Goal: Task Accomplishment & Management: Use online tool/utility

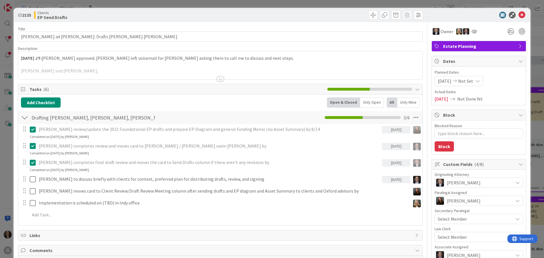
type textarea "x"
click at [518, 13] on icon at bounding box center [521, 15] width 7 height 7
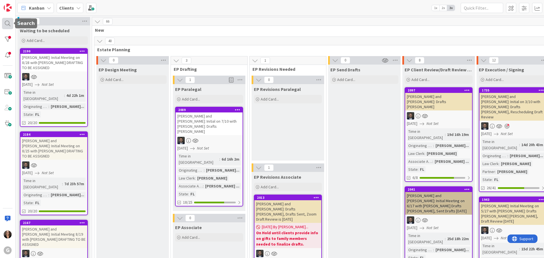
click at [6, 22] on div at bounding box center [7, 23] width 11 height 11
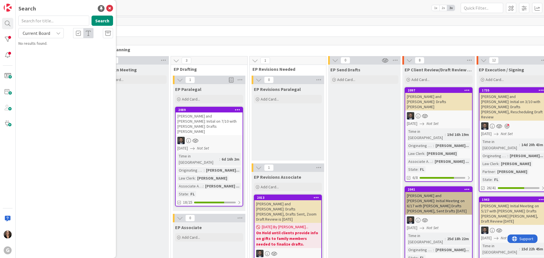
click at [33, 20] on input "text" at bounding box center [53, 21] width 71 height 10
type input "[PERSON_NAME]"
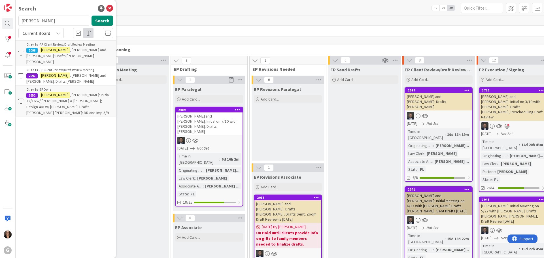
click at [59, 72] on p "[PERSON_NAME] and [PERSON_NAME]: Drafts [PERSON_NAME]" at bounding box center [69, 78] width 87 height 12
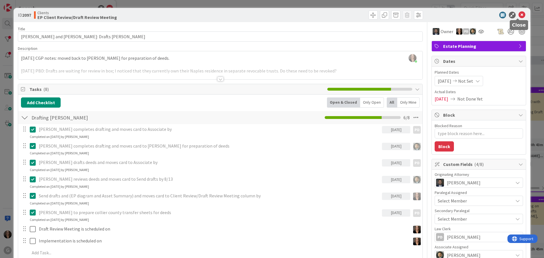
click at [518, 14] on icon at bounding box center [521, 15] width 7 height 7
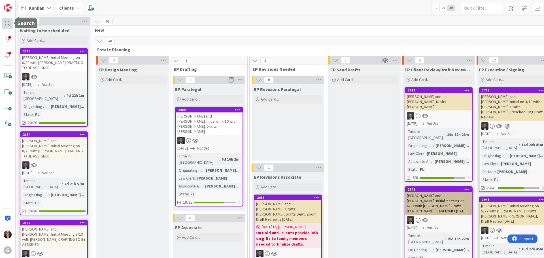
click at [7, 24] on div at bounding box center [7, 23] width 11 height 11
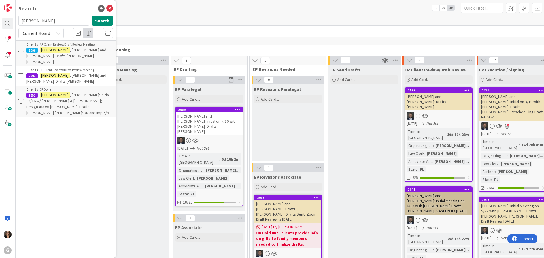
click at [61, 72] on p "[PERSON_NAME] and [PERSON_NAME]: Drafts [PERSON_NAME]" at bounding box center [69, 78] width 87 height 12
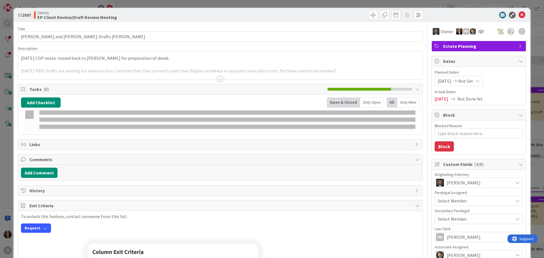
type textarea "x"
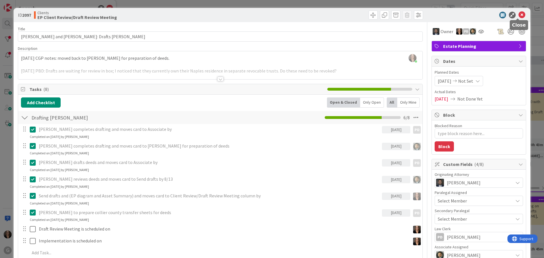
click at [518, 14] on icon at bounding box center [521, 15] width 7 height 7
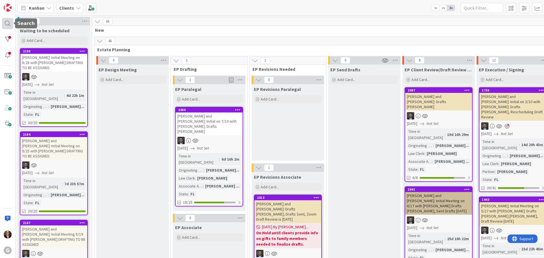
click at [7, 23] on div at bounding box center [7, 23] width 11 height 11
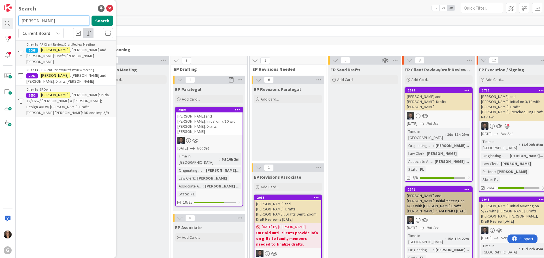
click at [45, 20] on input "[PERSON_NAME]" at bounding box center [53, 21] width 71 height 10
type input "M"
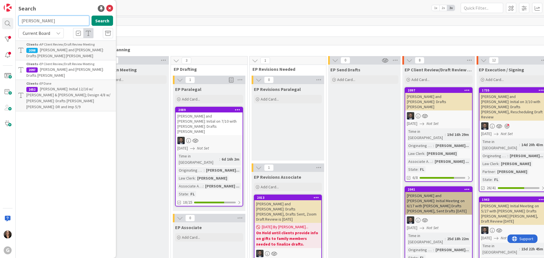
type input "[PERSON_NAME]"
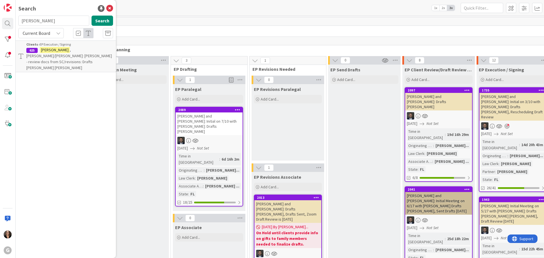
click at [54, 51] on span ", [PERSON_NAME]/[PERSON_NAME]: [PERSON_NAME] - review docs from SC/revisions: D…" at bounding box center [69, 58] width 86 height 23
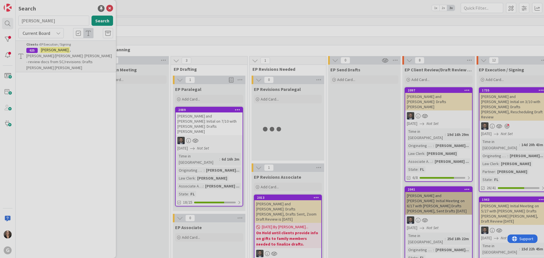
click at [54, 51] on div at bounding box center [272, 129] width 544 height 258
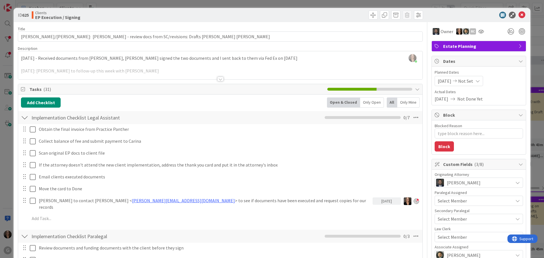
type textarea "x"
click at [20, 58] on div "[PERSON_NAME] joined 7 m ago [DATE] - Received documents from [PERSON_NAME], [P…" at bounding box center [220, 65] width 404 height 28
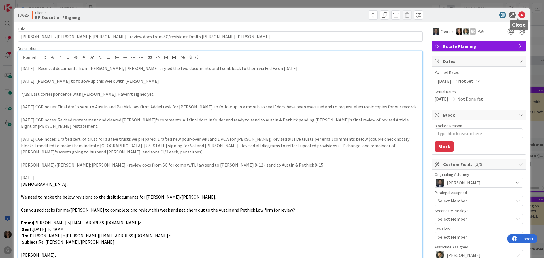
click at [518, 13] on icon at bounding box center [521, 15] width 7 height 7
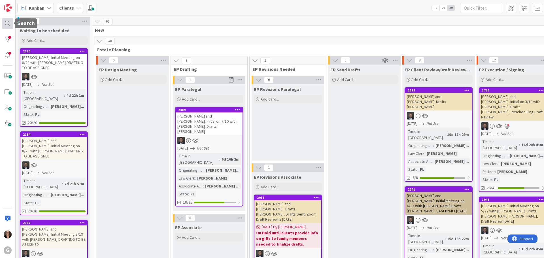
drag, startPoint x: 4, startPoint y: 22, endPoint x: 7, endPoint y: 22, distance: 3.4
click at [4, 22] on div at bounding box center [7, 23] width 11 height 11
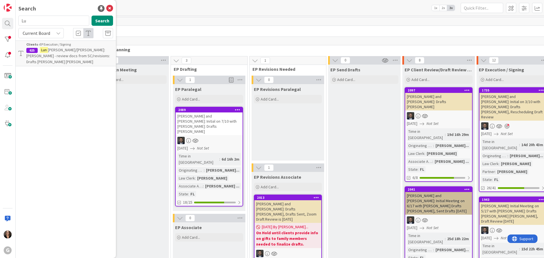
type input "L"
type input "[PERSON_NAME]"
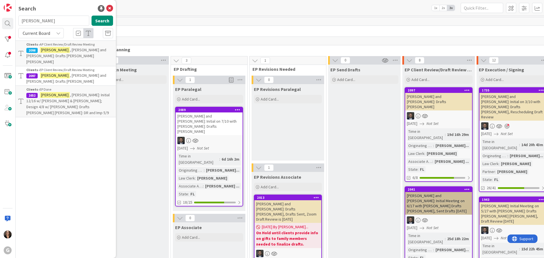
click at [74, 73] on span ", [PERSON_NAME] and [PERSON_NAME]: Drafts [PERSON_NAME]" at bounding box center [66, 78] width 80 height 11
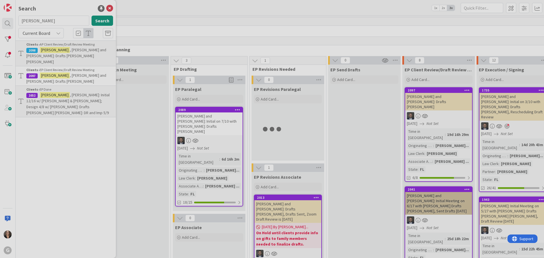
click at [74, 69] on div at bounding box center [272, 129] width 544 height 258
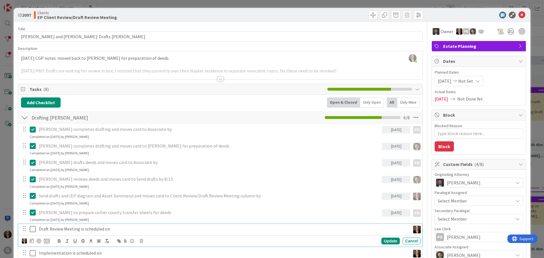
click at [113, 231] on p "Draft Review Meeting is scheduled on" at bounding box center [223, 229] width 369 height 7
type textarea "x"
click at [31, 240] on icon at bounding box center [32, 240] width 4 height 5
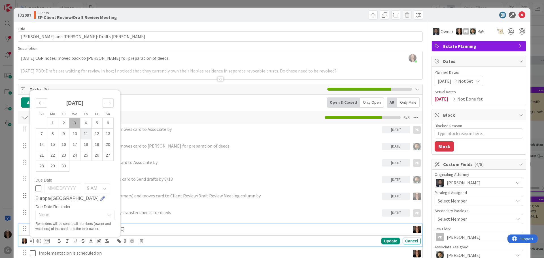
click at [88, 135] on td "11" at bounding box center [85, 134] width 11 height 11
type input "[DATE]"
click at [163, 209] on div "[PERSON_NAME] to prepare collier county transfer sheets for deeds" at bounding box center [209, 213] width 345 height 10
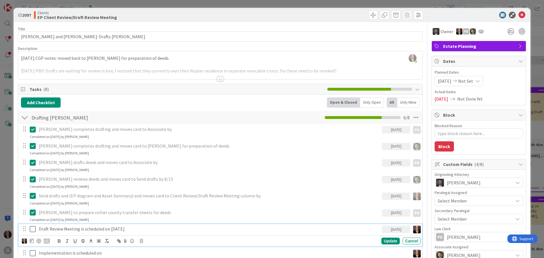
click at [34, 229] on icon at bounding box center [33, 229] width 6 height 7
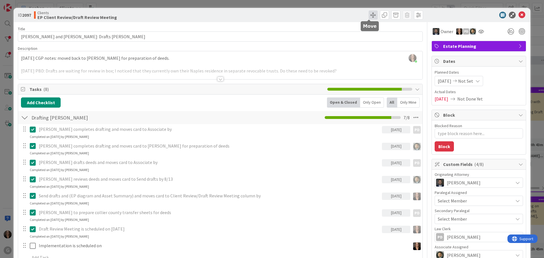
click at [370, 16] on span at bounding box center [372, 14] width 9 height 9
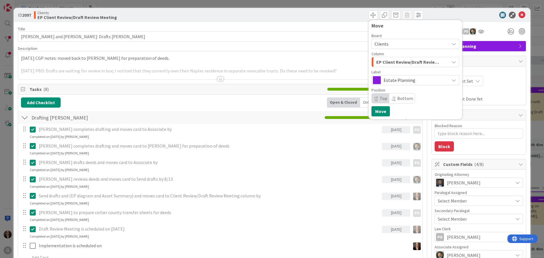
click at [451, 62] on icon "button" at bounding box center [453, 62] width 5 height 5
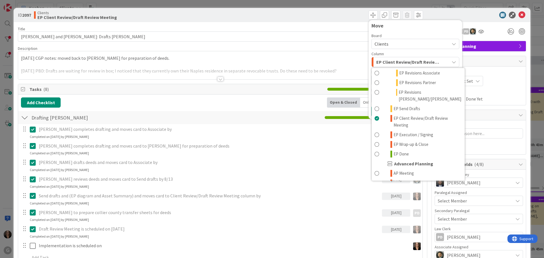
scroll to position [142, 0]
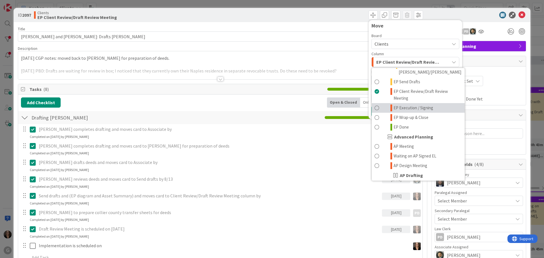
click at [374, 104] on span at bounding box center [376, 107] width 5 height 7
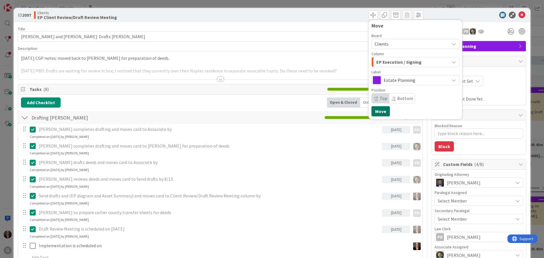
click at [376, 112] on button "Move" at bounding box center [380, 111] width 18 height 10
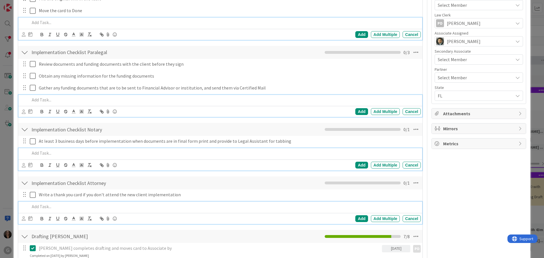
scroll to position [0, 0]
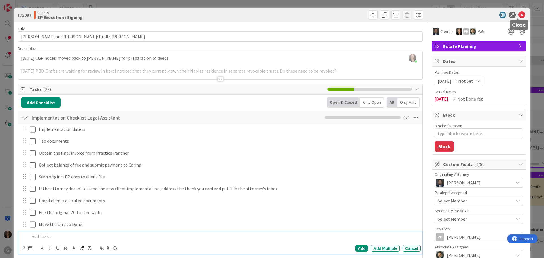
click at [518, 13] on icon at bounding box center [521, 15] width 7 height 7
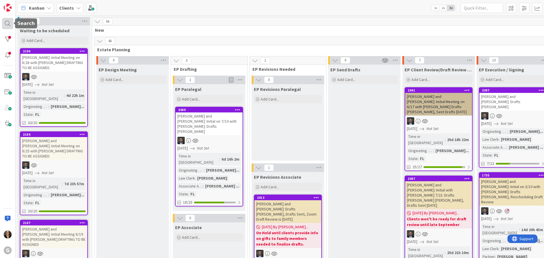
click at [8, 22] on div at bounding box center [7, 23] width 11 height 11
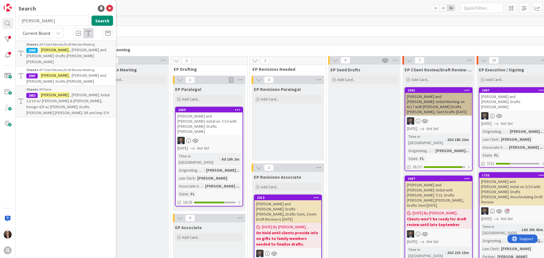
click at [89, 48] on span ", [PERSON_NAME] and [PERSON_NAME]: Drafts [PERSON_NAME] [PERSON_NAME]" at bounding box center [66, 55] width 80 height 17
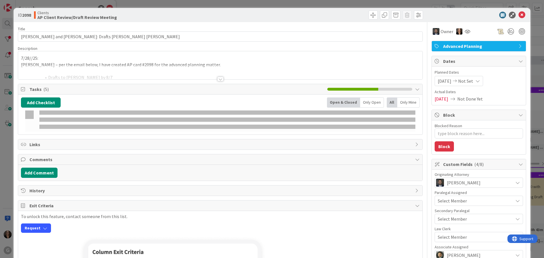
type textarea "x"
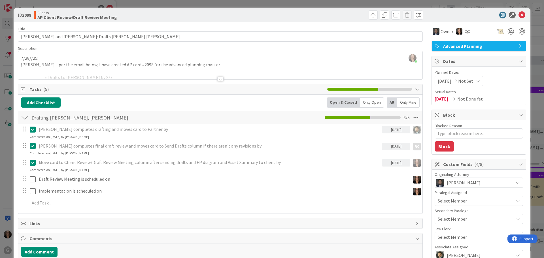
click at [88, 52] on div "[PERSON_NAME] just joined 7/28//25: [PERSON_NAME] – per the email below, I have…" at bounding box center [220, 65] width 404 height 28
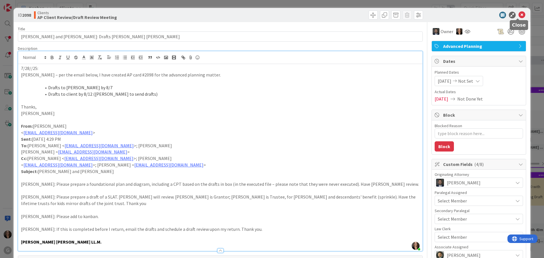
click at [518, 12] on icon at bounding box center [521, 15] width 7 height 7
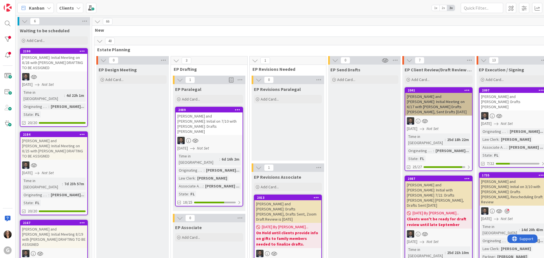
click at [50, 8] on icon at bounding box center [49, 8] width 5 height 5
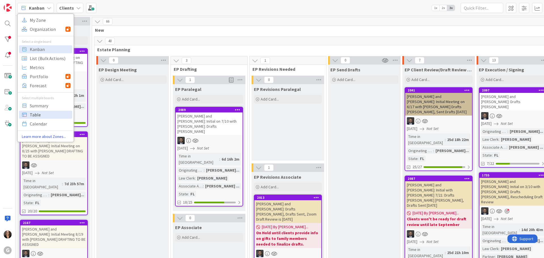
click at [48, 115] on span "Table" at bounding box center [50, 114] width 41 height 8
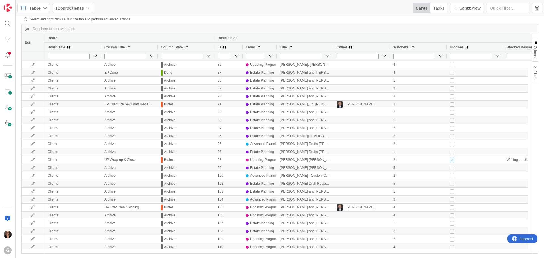
click at [290, 47] on span at bounding box center [290, 47] width 5 height 5
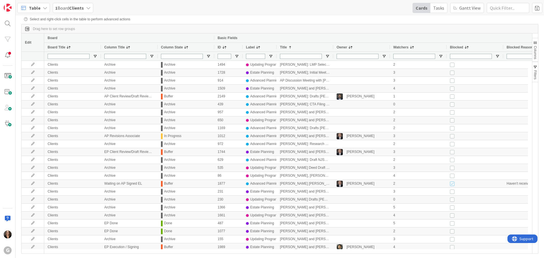
click at [534, 76] on span "Filters" at bounding box center [535, 74] width 4 height 9
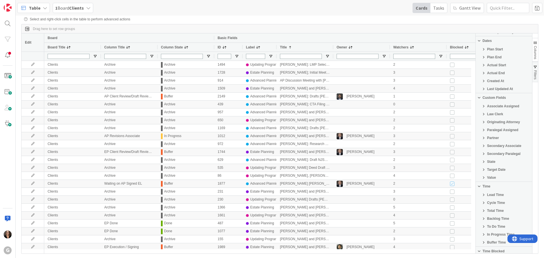
scroll to position [106, 0]
click at [494, 136] on span "Originating Attorney" at bounding box center [503, 136] width 33 height 4
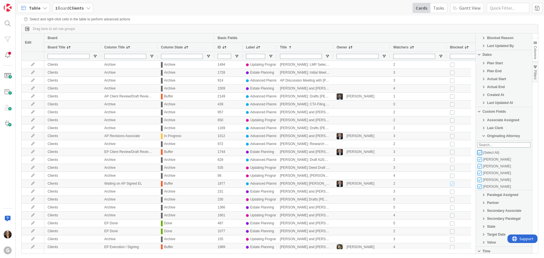
click at [480, 153] on input "Filter List" at bounding box center [479, 152] width 5 height 5
checkbox input "false"
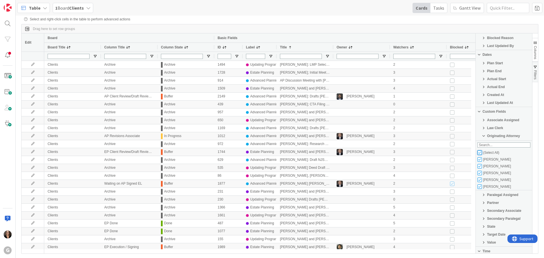
checkbox input "false"
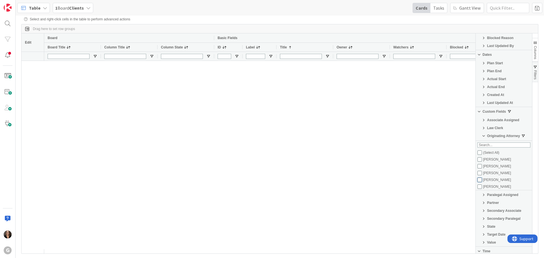
click at [480, 181] on input "Filter List" at bounding box center [479, 180] width 5 height 5
checkbox input "true"
checkbox input "false"
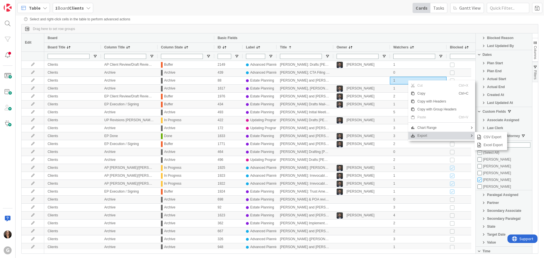
click at [426, 136] on span "Export" at bounding box center [437, 136] width 44 height 8
click at [497, 146] on span "Excel Export" at bounding box center [493, 145] width 24 height 8
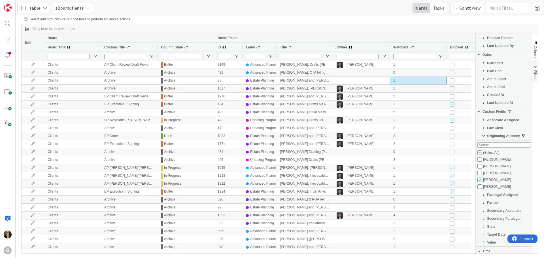
click at [536, 73] on span "Filters" at bounding box center [535, 74] width 4 height 9
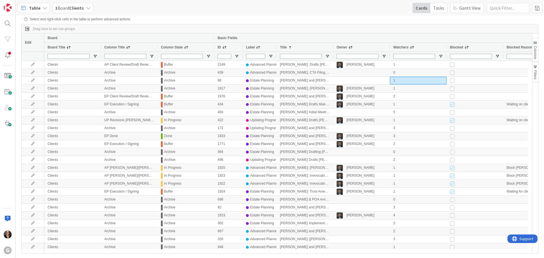
click at [534, 73] on span "Filters" at bounding box center [535, 74] width 4 height 9
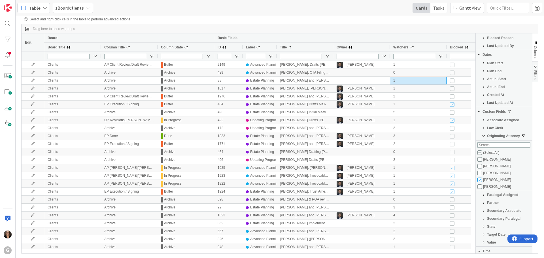
scroll to position [0, 0]
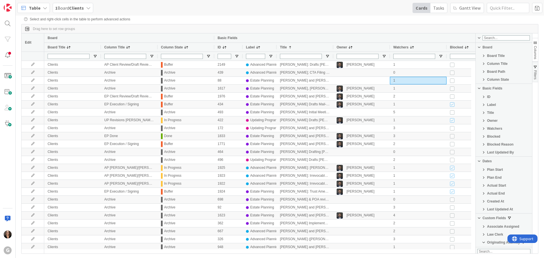
click at [484, 129] on span "Filter List 58 Filters" at bounding box center [483, 128] width 5 height 5
click at [508, 121] on div "Owner" at bounding box center [503, 120] width 56 height 7
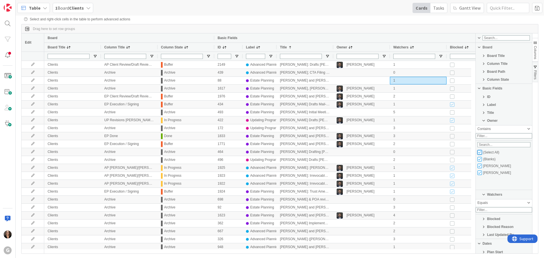
click at [479, 155] on input "Filter List" at bounding box center [479, 152] width 5 height 5
checkbox input "false"
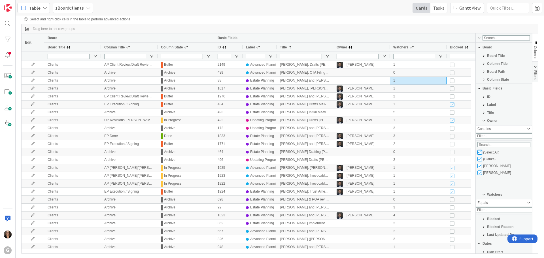
type input "(0)"
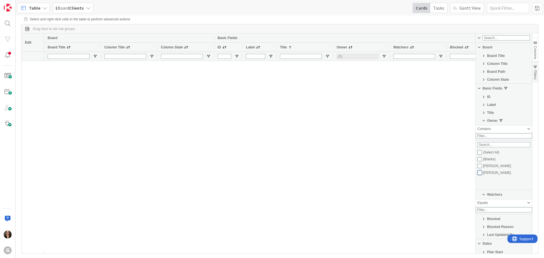
click at [479, 175] on input "Filter List" at bounding box center [479, 172] width 5 height 5
checkbox input "true"
checkbox input "false"
type input "(1) [PERSON_NAME]"
checkbox input "false"
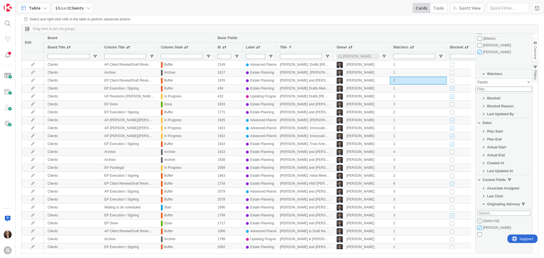
scroll to position [142, 0]
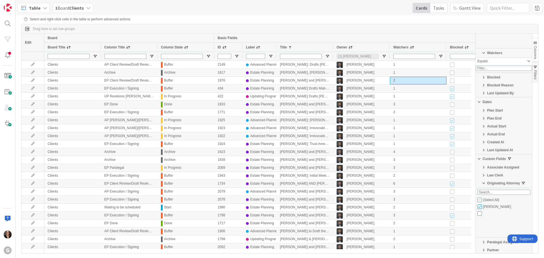
click at [500, 185] on span "Originating Attorney" at bounding box center [503, 183] width 33 height 4
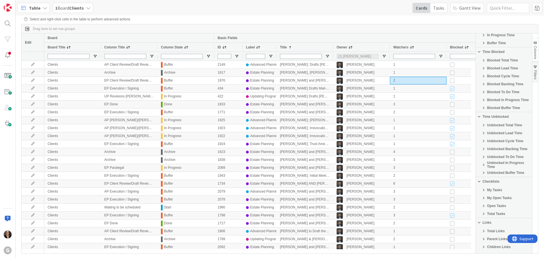
scroll to position [472, 0]
click at [493, 185] on span "My Open Tasks" at bounding box center [499, 185] width 25 height 4
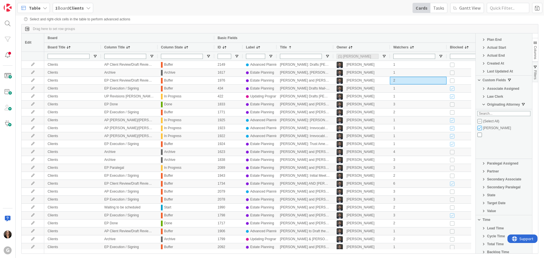
scroll to position [217, 0]
click at [490, 110] on span "Originating Attorney" at bounding box center [503, 108] width 33 height 4
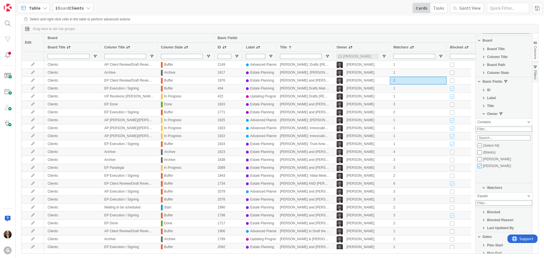
scroll to position [0, 0]
click at [491, 80] on span "Column State" at bounding box center [498, 80] width 22 height 4
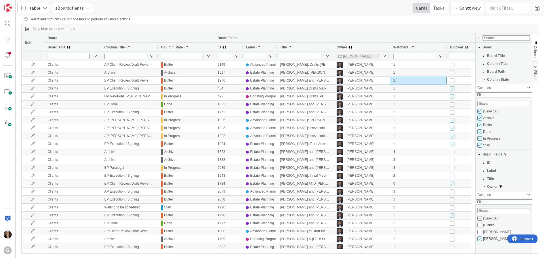
click at [478, 120] on input "Filter List" at bounding box center [479, 118] width 5 height 5
checkbox input "false"
type input "(4) [PERSON_NAME],Done,In Progress,Start"
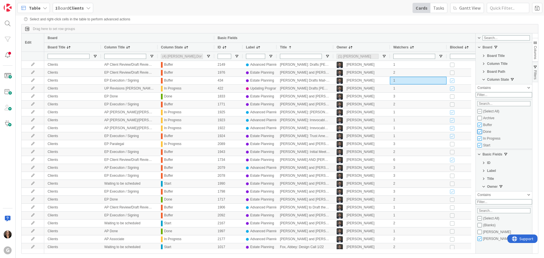
click at [479, 134] on input "Filter List" at bounding box center [479, 131] width 5 height 5
checkbox input "false"
type input "(3) Buffer,In Progress,Start"
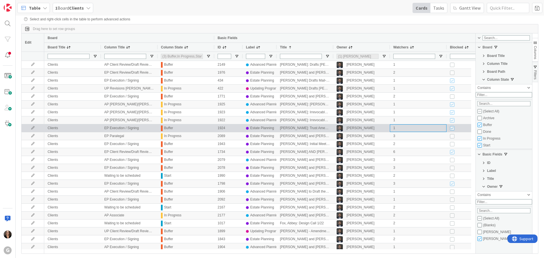
click at [438, 128] on div "1" at bounding box center [418, 128] width 57 height 8
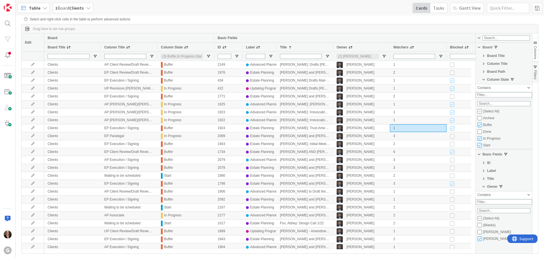
click at [509, 120] on div "Archive" at bounding box center [507, 118] width 48 height 4
checkbox input "true"
type input "(4) Buffer,In Progress,Start,Archive"
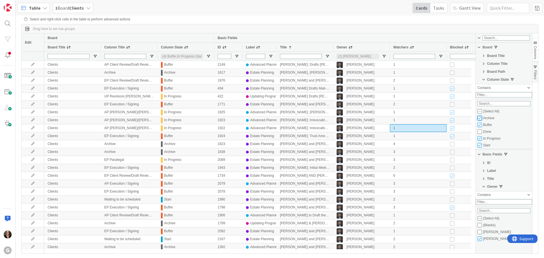
click at [480, 120] on input "Filter List" at bounding box center [479, 118] width 5 height 5
checkbox input "false"
type input "(3) Buffer,In Progress,Start"
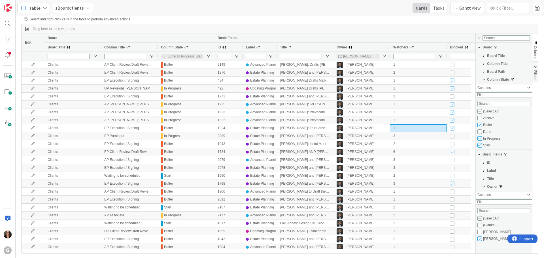
click at [423, 45] on div "Watchers" at bounding box center [415, 47] width 44 height 6
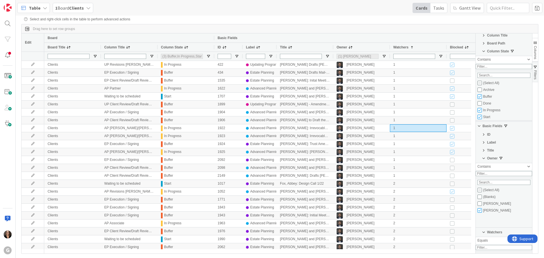
scroll to position [57, 0]
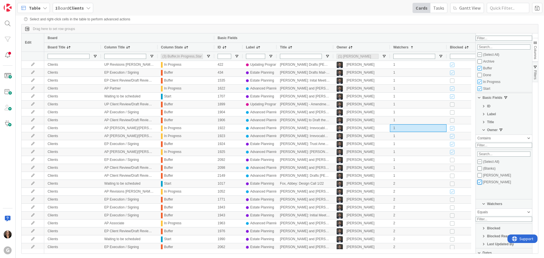
click at [479, 184] on input "Filter List" at bounding box center [479, 182] width 5 height 5
checkbox input "false"
type input "(0)"
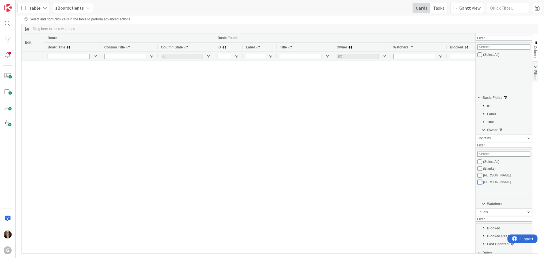
click at [479, 184] on input "Filter List" at bounding box center [479, 182] width 5 height 5
checkbox input "true"
checkbox input "false"
type input "(1) [PERSON_NAME]"
type input "(3) Buffer,In Progress,Start"
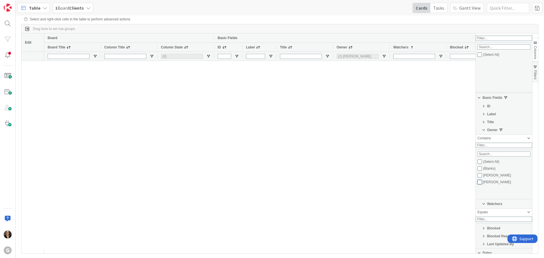
checkbox input "false"
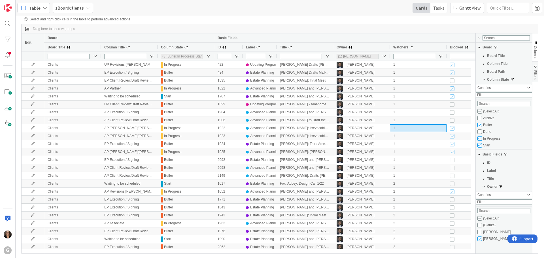
scroll to position [28, 0]
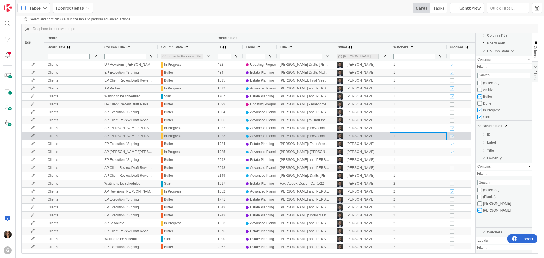
click at [417, 137] on div "1" at bounding box center [418, 136] width 57 height 8
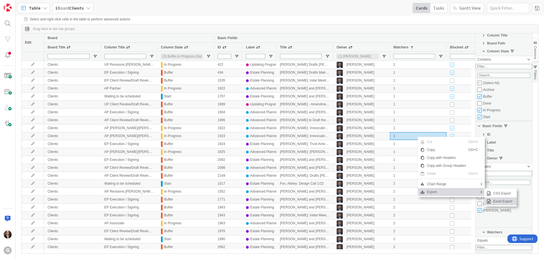
click at [500, 202] on span "Excel Export" at bounding box center [503, 201] width 24 height 8
